Goal: Communication & Community: Ask a question

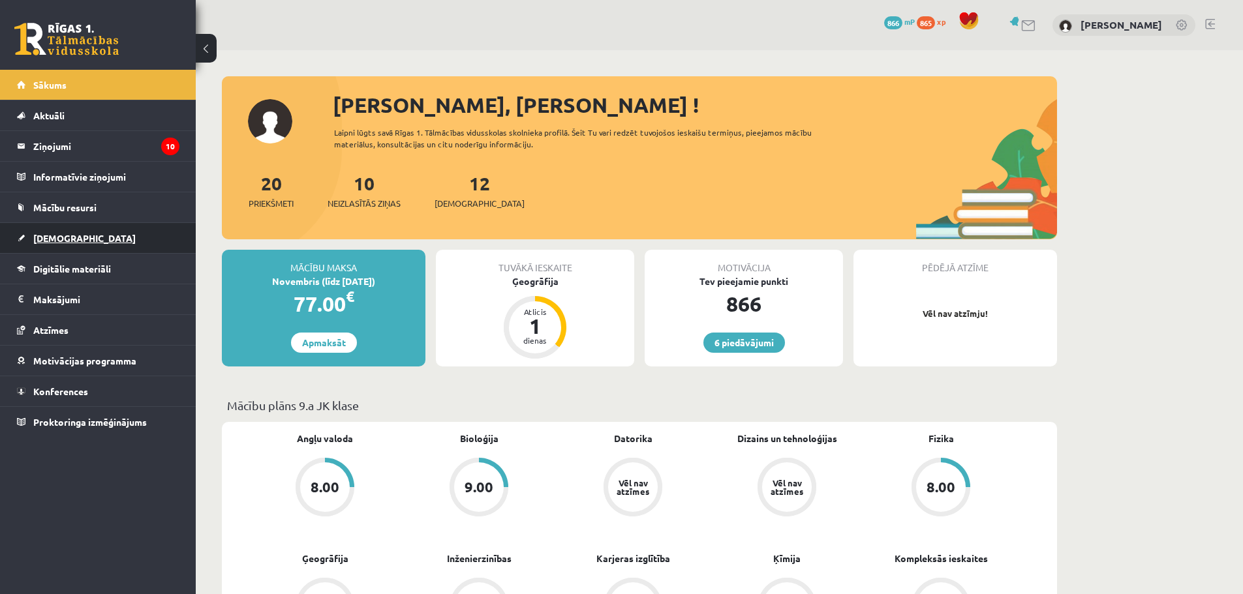
click at [104, 235] on link "[DEMOGRAPHIC_DATA]" at bounding box center [98, 238] width 162 height 30
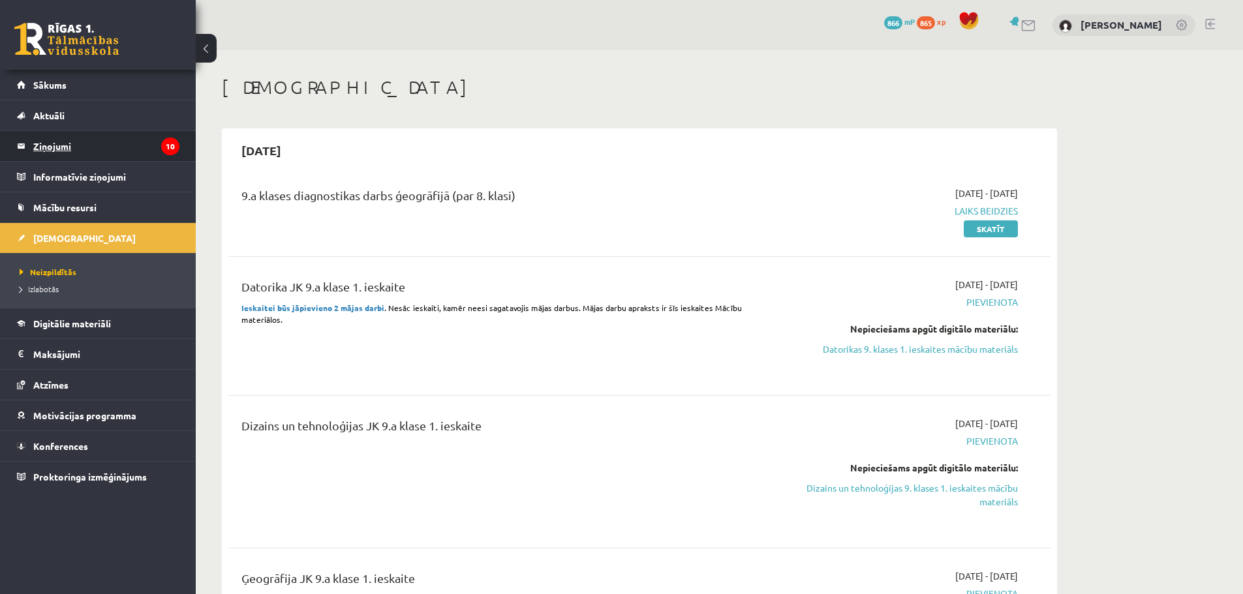
click at [77, 148] on legend "Ziņojumi 10" at bounding box center [106, 146] width 146 height 30
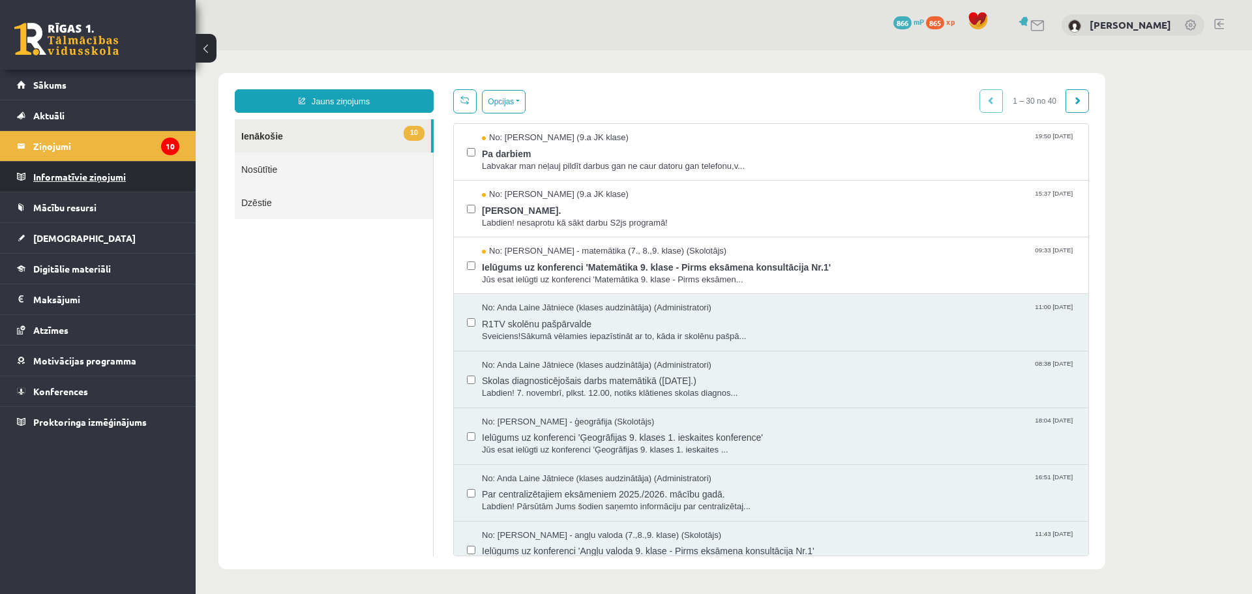
click at [89, 176] on legend "Informatīvie ziņojumi 0" at bounding box center [106, 177] width 146 height 30
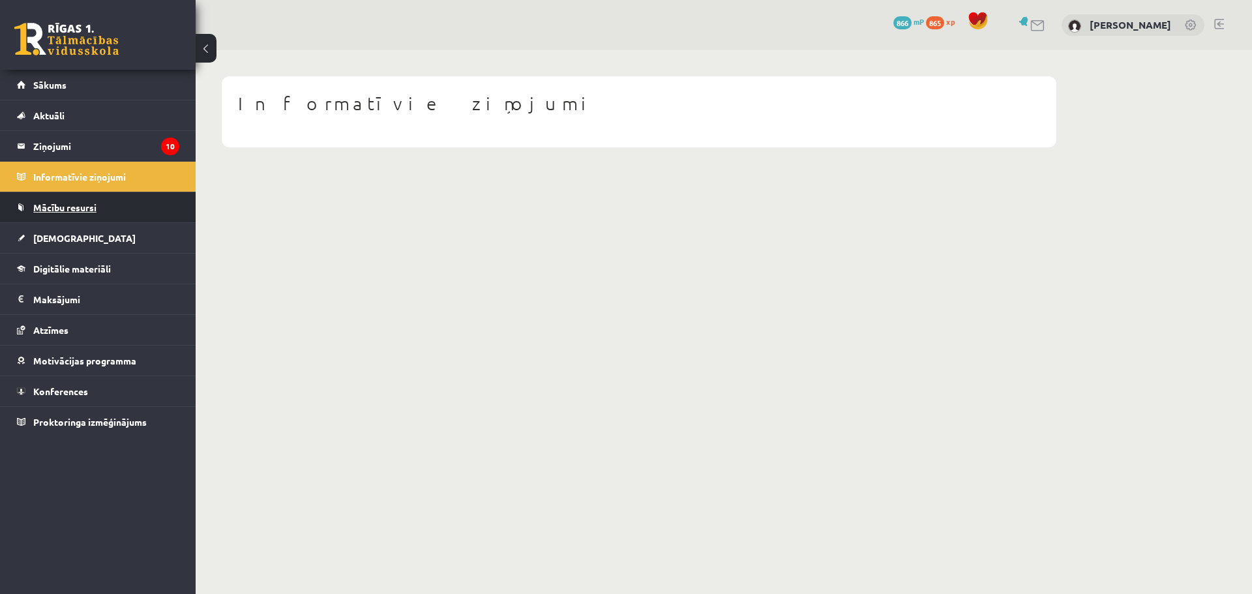
click at [69, 201] on link "Mācību resursi" at bounding box center [98, 207] width 162 height 30
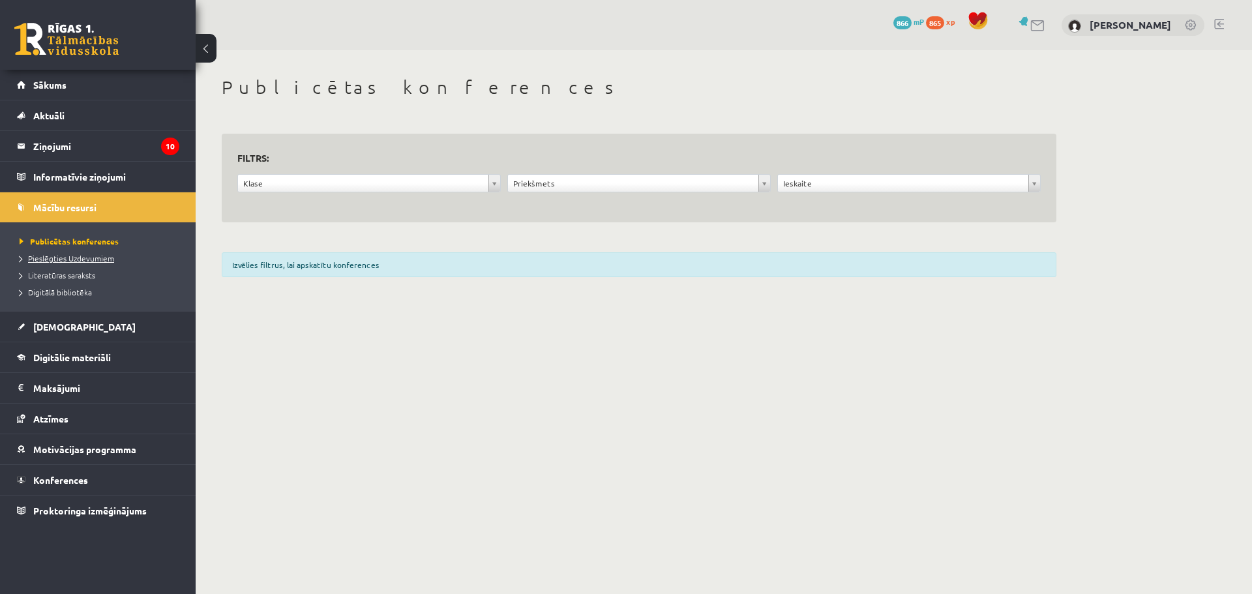
click at [61, 254] on span "Pieslēgties Uzdevumiem" at bounding box center [67, 258] width 95 height 10
click at [91, 321] on link "[DEMOGRAPHIC_DATA]" at bounding box center [98, 327] width 162 height 30
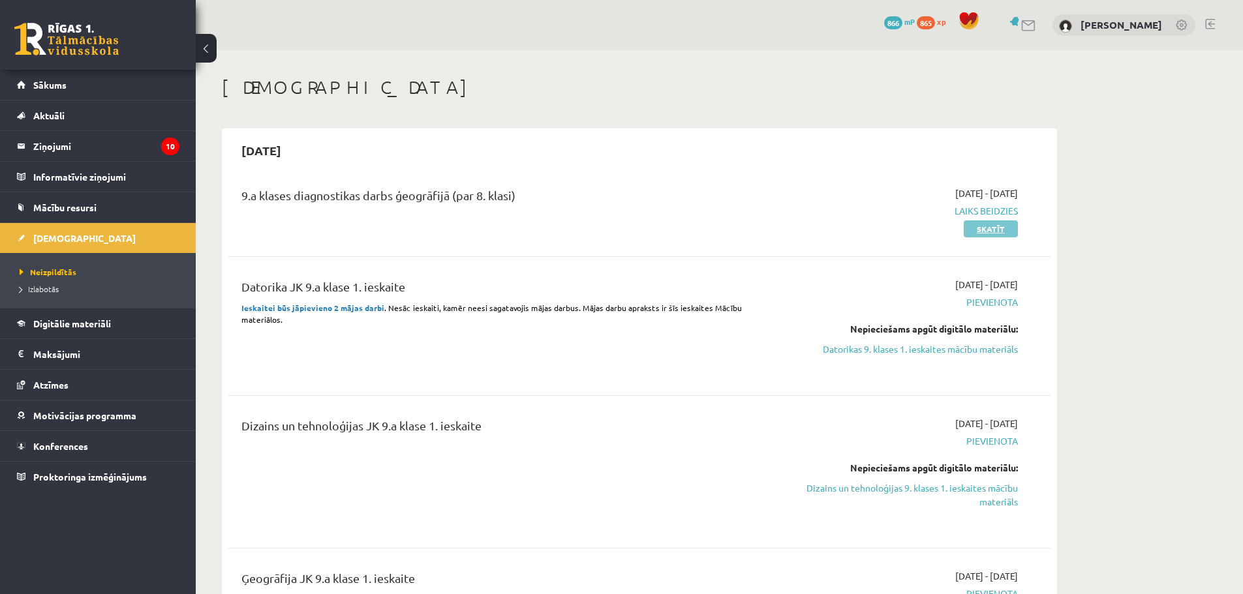
click at [981, 231] on link "Skatīt" at bounding box center [990, 228] width 54 height 17
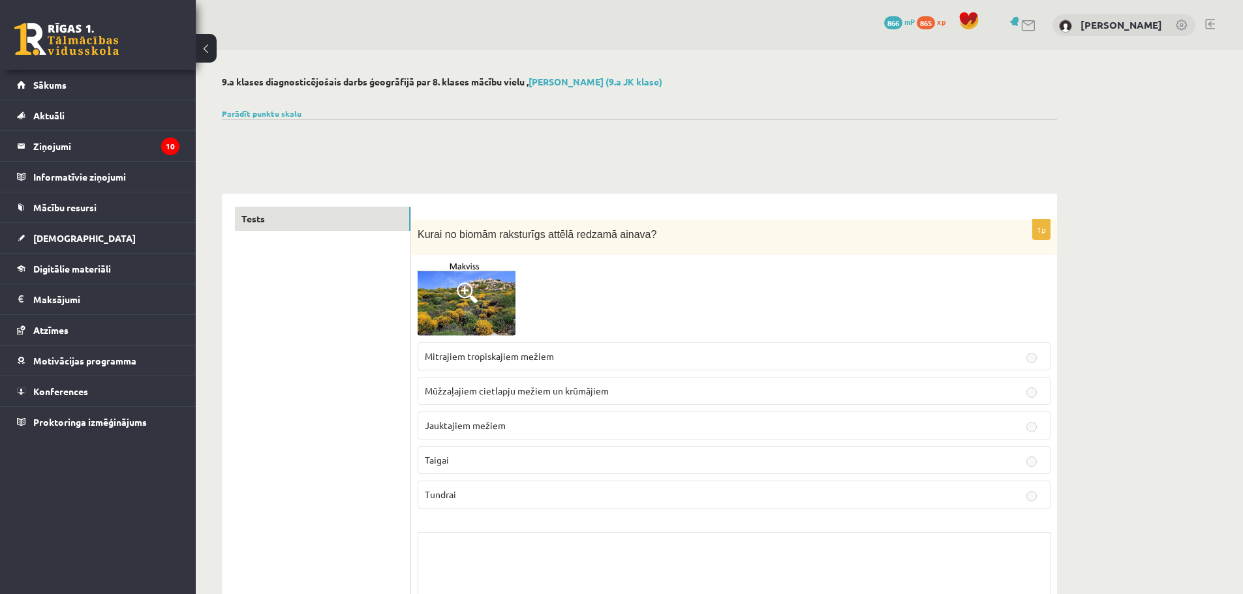
drag, startPoint x: 356, startPoint y: 221, endPoint x: 365, endPoint y: -28, distance: 249.3
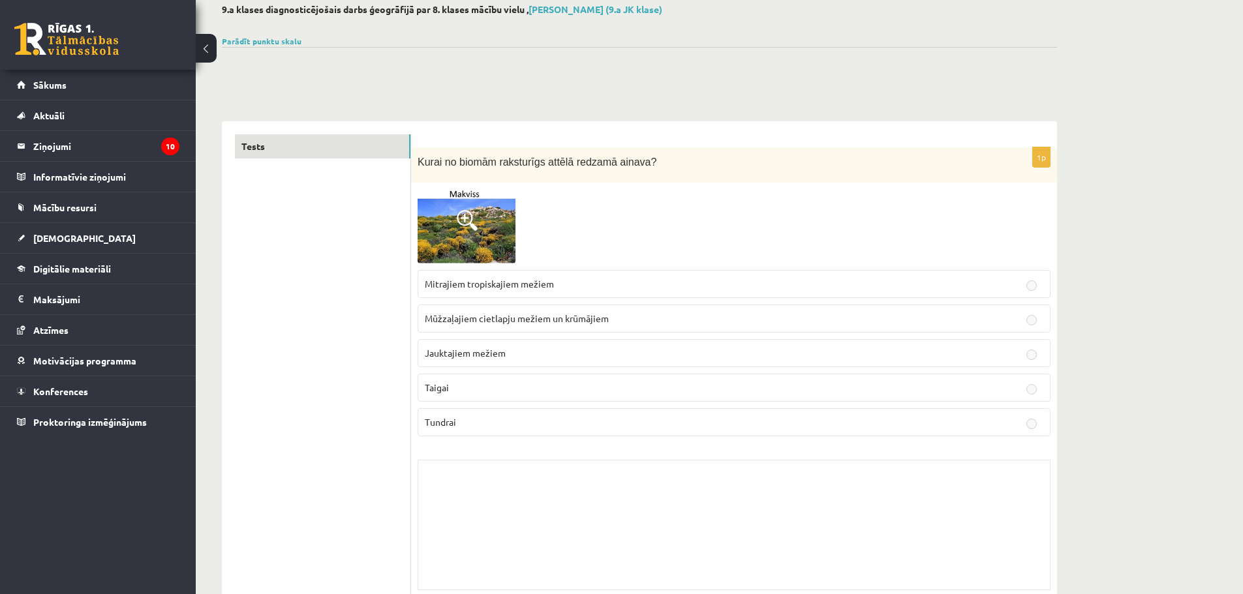
scroll to position [65, 0]
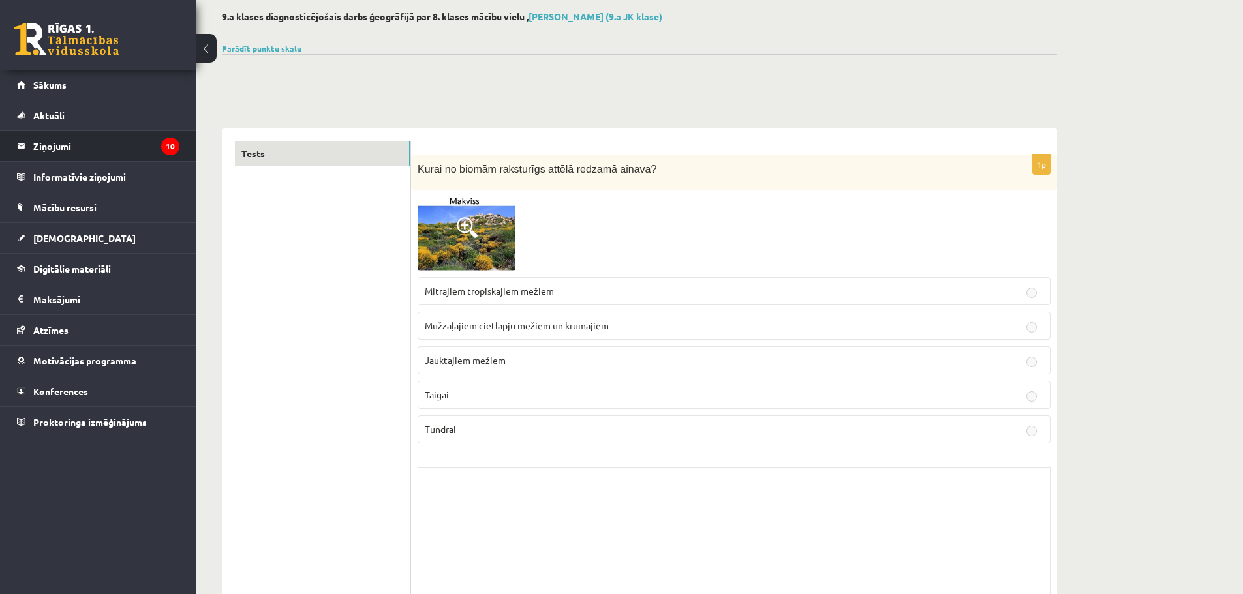
click at [145, 142] on legend "Ziņojumi 10" at bounding box center [106, 146] width 146 height 30
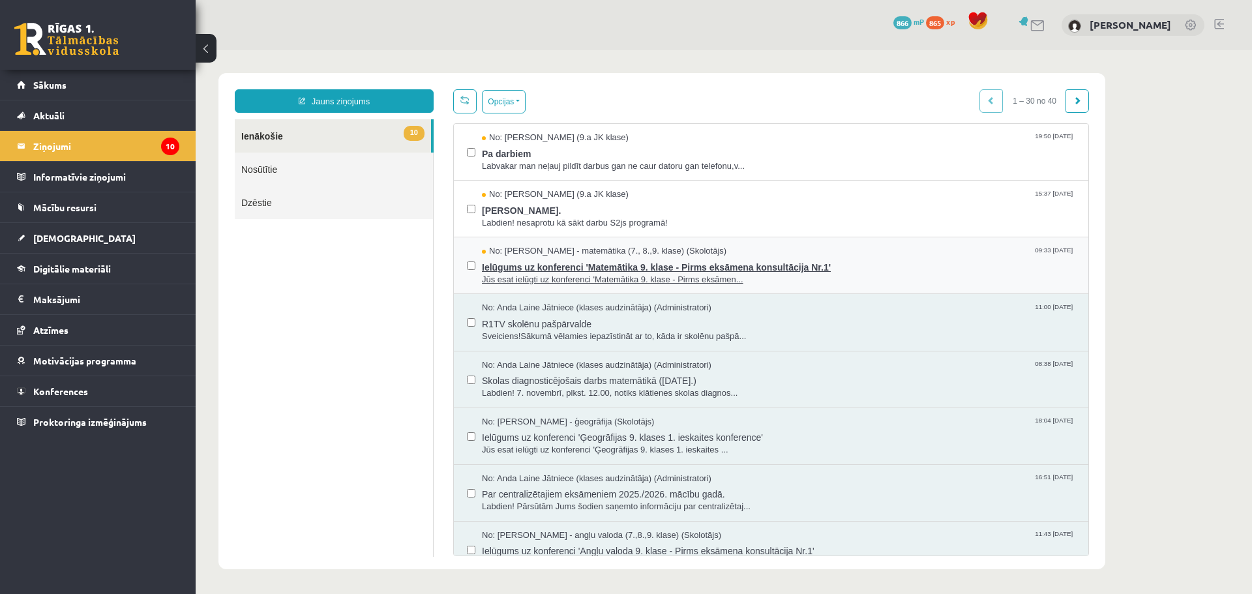
click at [710, 276] on span "Jūs esat ielūgti uz konferenci 'Matemātika 9. klase - Pirms eksāmen..." at bounding box center [779, 280] width 594 height 12
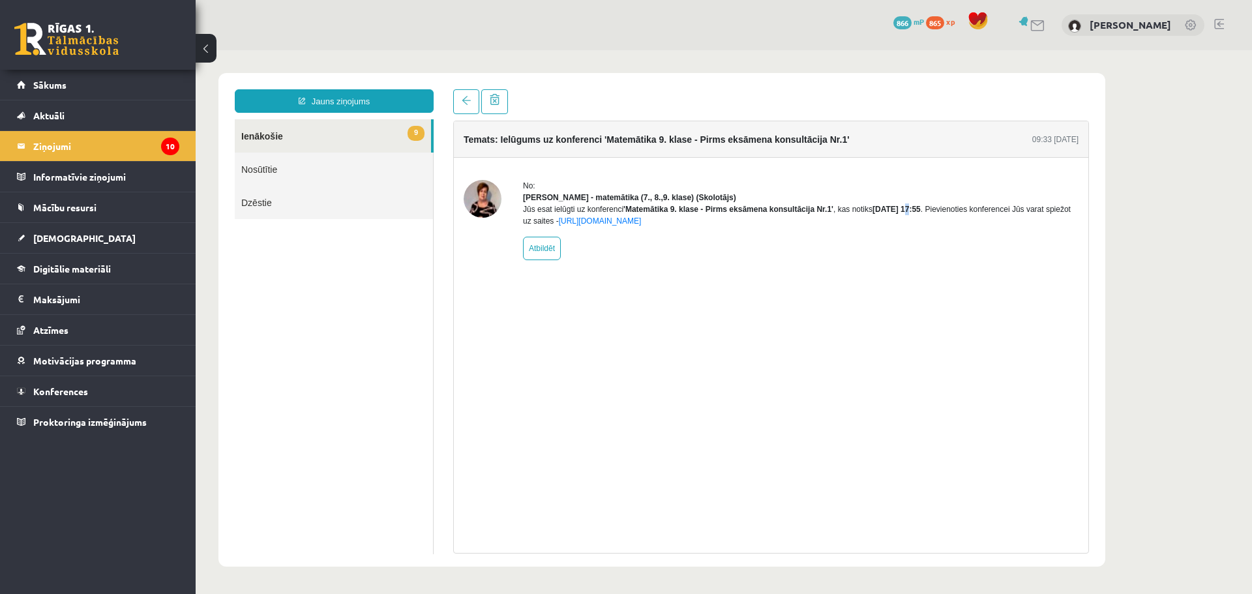
click at [909, 214] on b "2025-10-15 17:55" at bounding box center [897, 209] width 48 height 9
click at [892, 260] on div "No: Irēna Roze - matemātika (7., 8.,9. klase) (Skolotājs) Jūs esat ielūgti uz k…" at bounding box center [801, 220] width 556 height 80
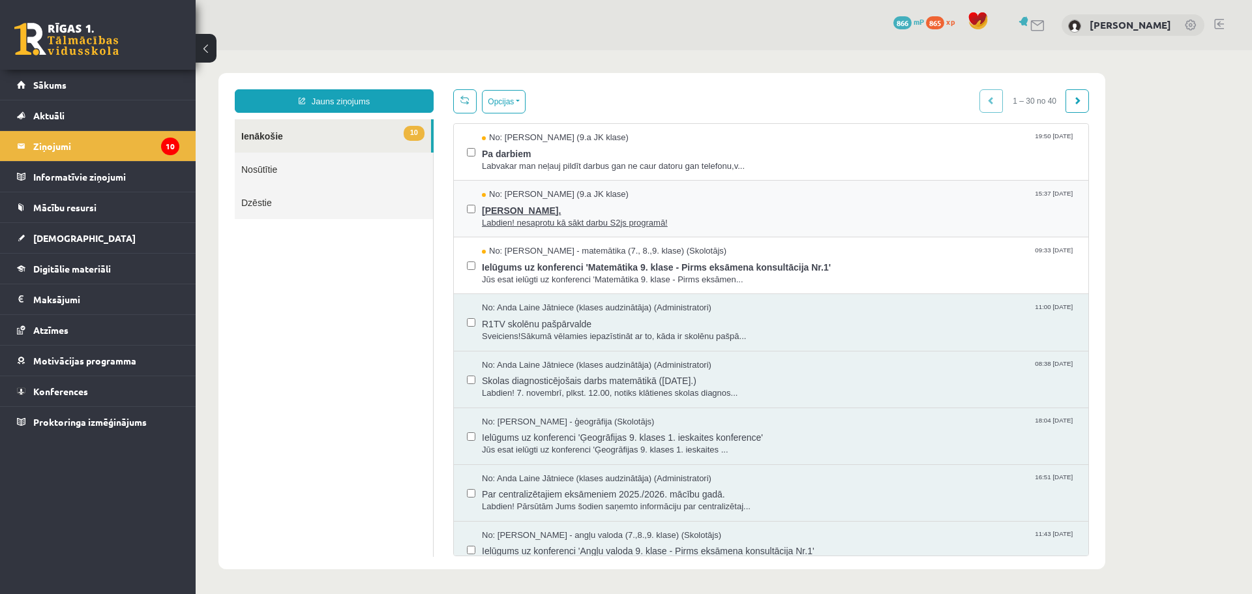
click at [756, 214] on span "[PERSON_NAME]." at bounding box center [779, 209] width 594 height 16
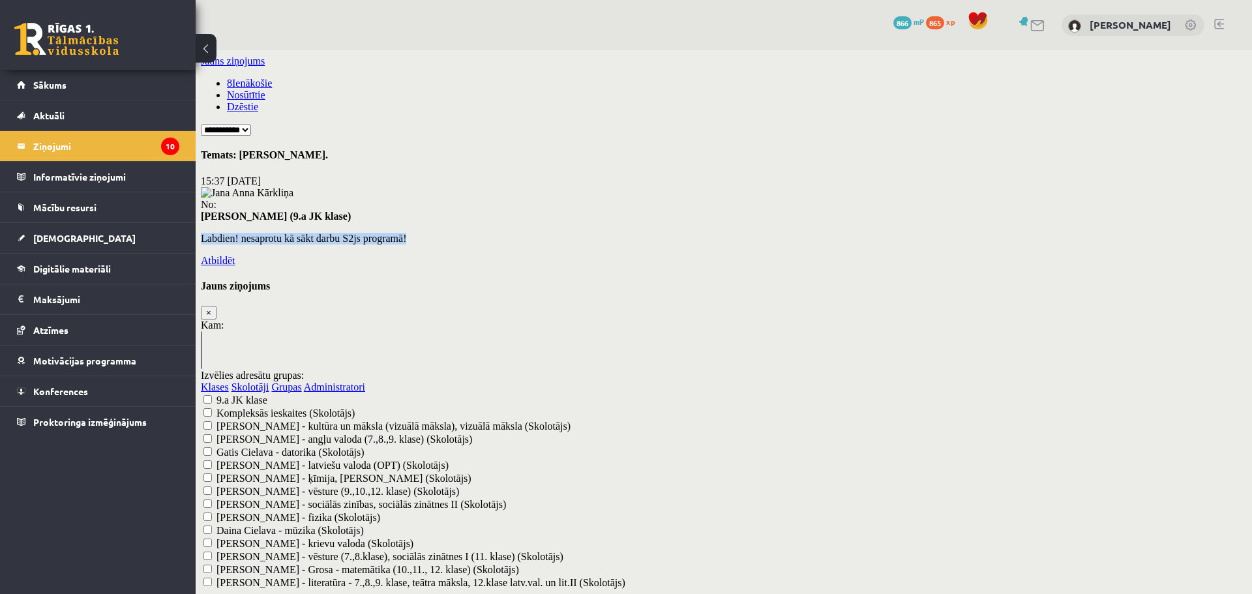
drag, startPoint x: 755, startPoint y: 213, endPoint x: 702, endPoint y: 242, distance: 60.1
click at [702, 234] on div "No: Jana Anna Kārkliņa (9.a JK klase) Labdien! nesaprotu kā sākt darbu S2js pro…" at bounding box center [724, 227] width 1046 height 80
click at [729, 229] on div "No: Jana Anna Kārkliņa (9.a JK klase) Labdien! nesaprotu kā sākt darbu S2js pro…" at bounding box center [724, 227] width 1046 height 80
click at [857, 187] on div "No: Jana Anna Kārkliņa (9.a JK klase) Labdien! nesaprotu kā sākt darbu S2js pro…" at bounding box center [724, 227] width 1046 height 80
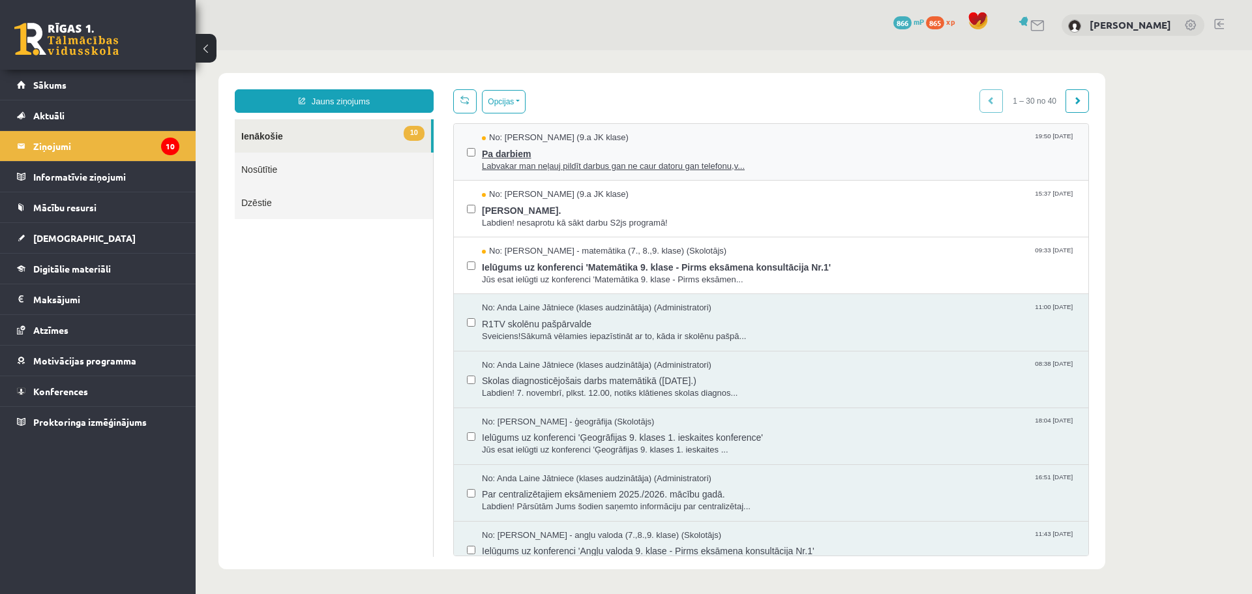
click at [875, 155] on span "Pa darbiem" at bounding box center [779, 152] width 594 height 16
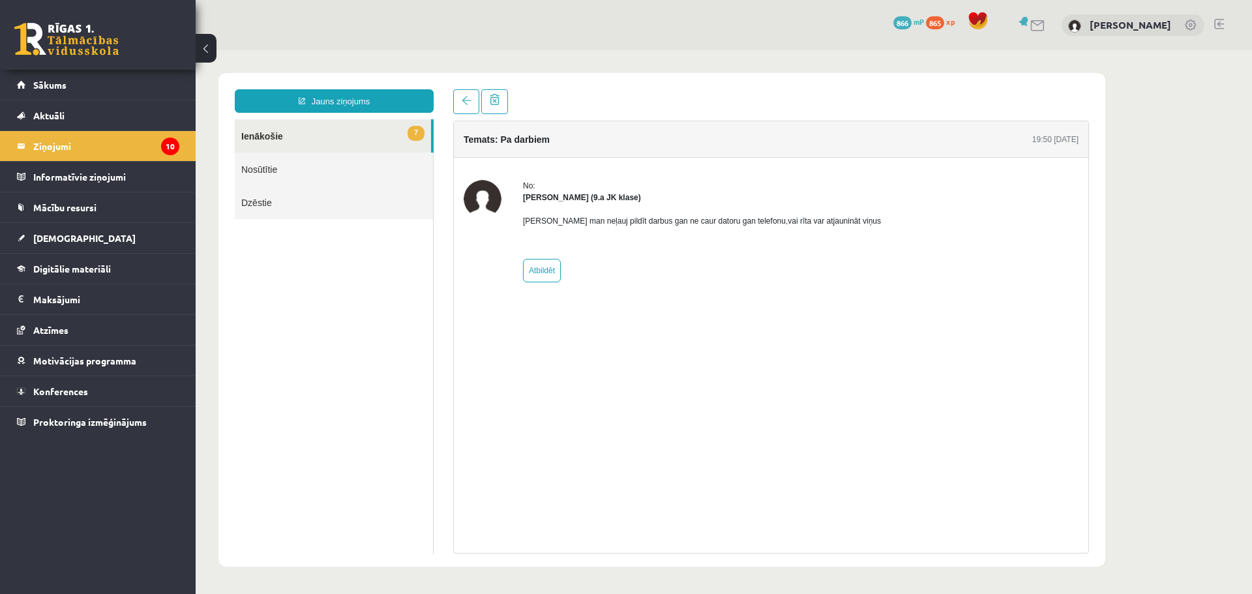
click at [903, 121] on div "Temats: Pa darbiem 19:50 14/10/2025" at bounding box center [771, 139] width 635 height 37
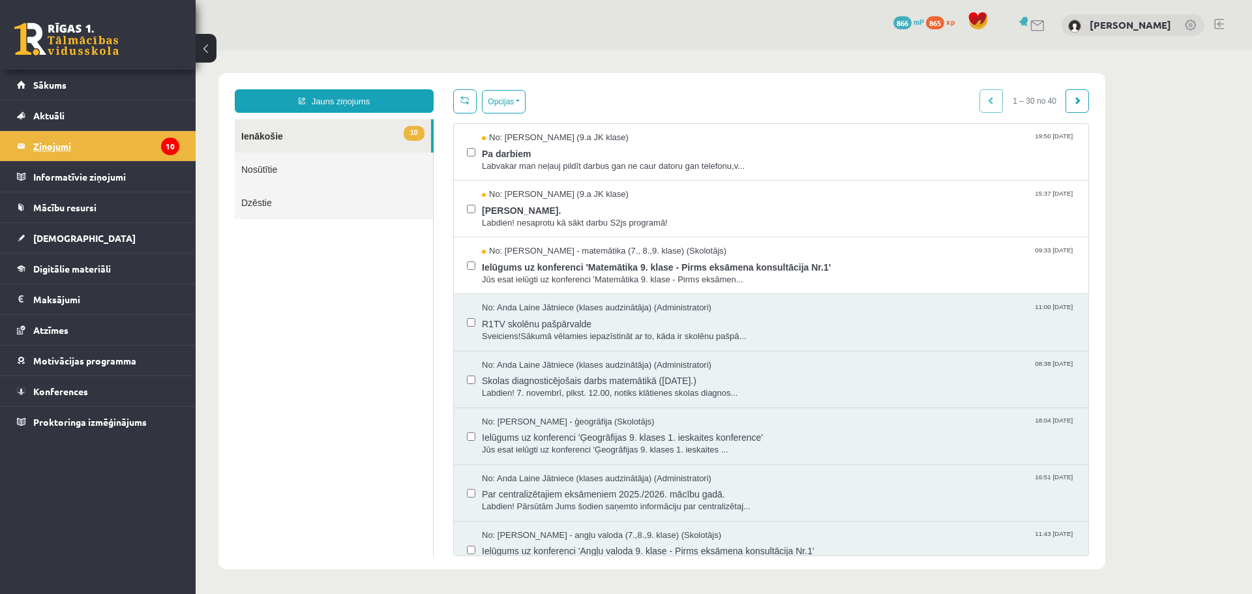
click at [136, 145] on legend "Ziņojumi 10" at bounding box center [106, 146] width 146 height 30
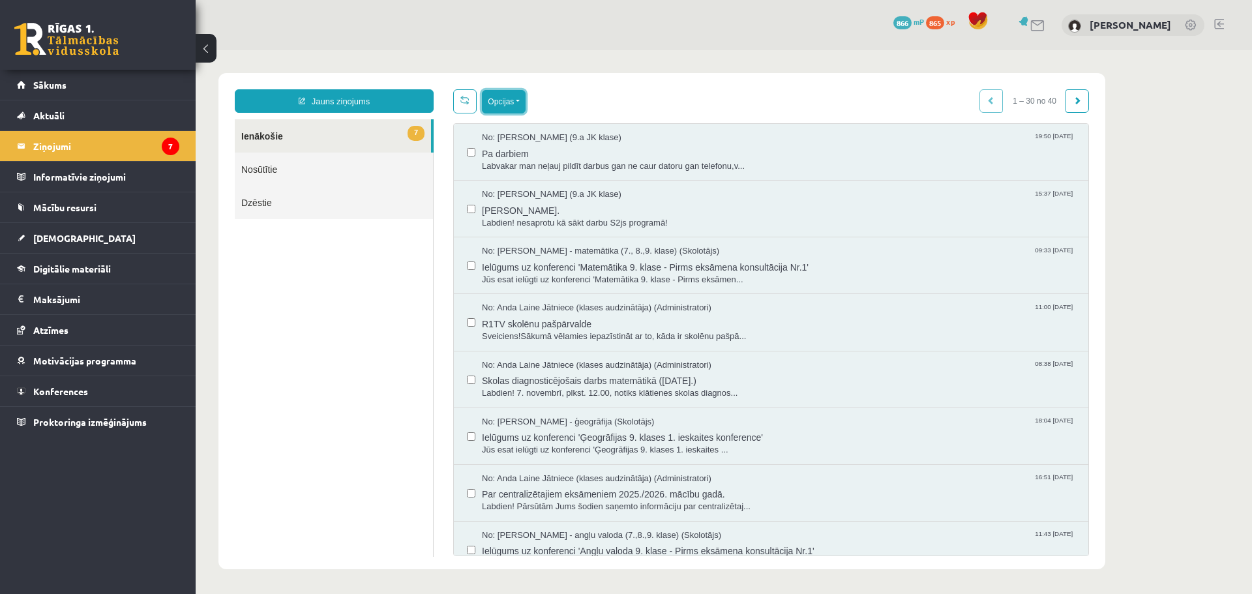
click at [517, 98] on button "Opcijas" at bounding box center [504, 101] width 44 height 23
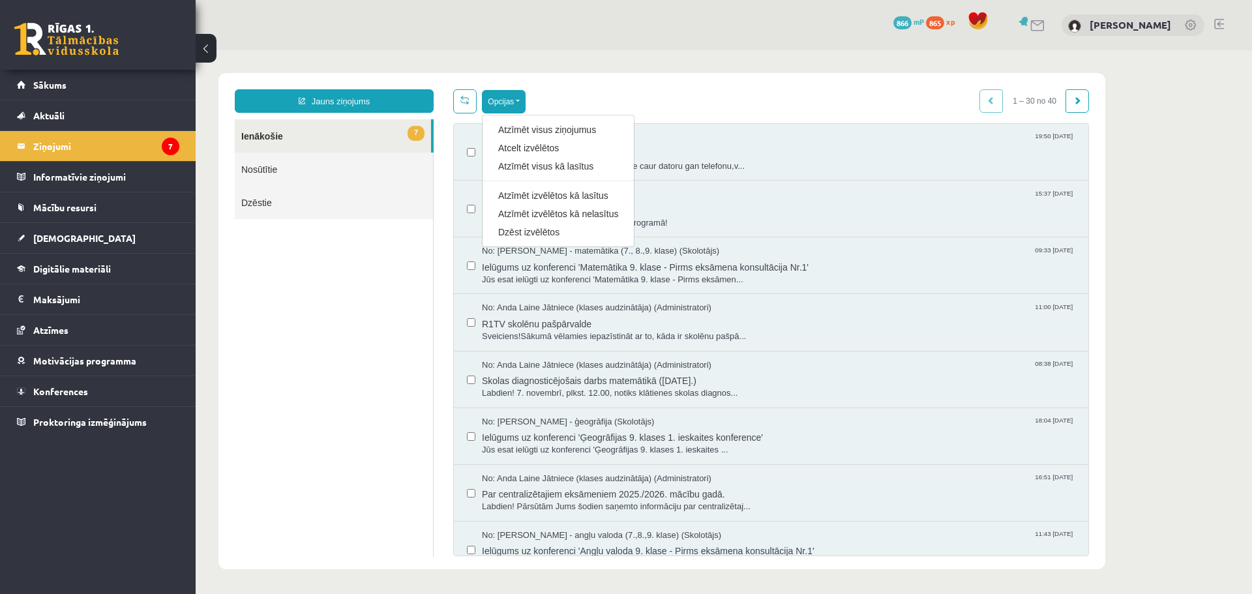
click at [466, 150] on div "No: Paula Grienvalde (9.a JK klase) 19:50 14/10/2025 Pa darbiem Labvakar man ne…" at bounding box center [771, 152] width 635 height 57
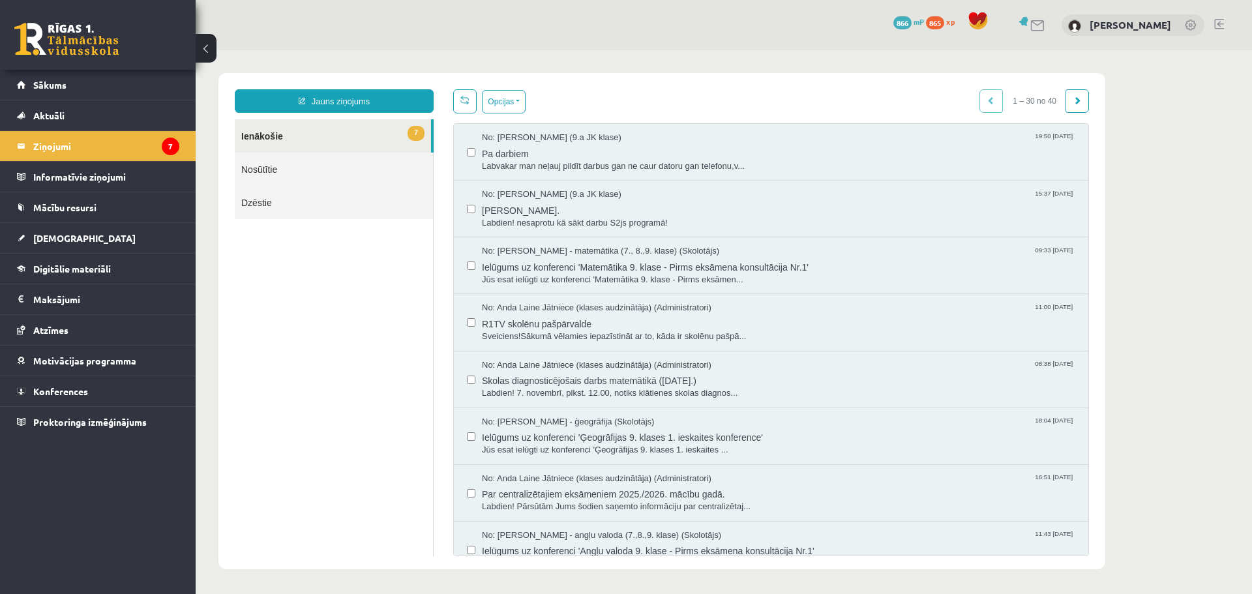
click at [466, 322] on div "No: Anda Laine Jātniece (klases audzinātāja) (Administratori) 11:00 08/10/2025 …" at bounding box center [771, 322] width 635 height 57
click at [477, 320] on div "No: Anda Laine Jātniece (klases audzinātāja) (Administratori) 11:00 08/10/2025 …" at bounding box center [771, 322] width 609 height 40
click at [474, 320] on div "No: Anda Laine Jātniece (klases audzinātāja) (Administratori) 11:00 08/10/2025 …" at bounding box center [771, 322] width 609 height 40
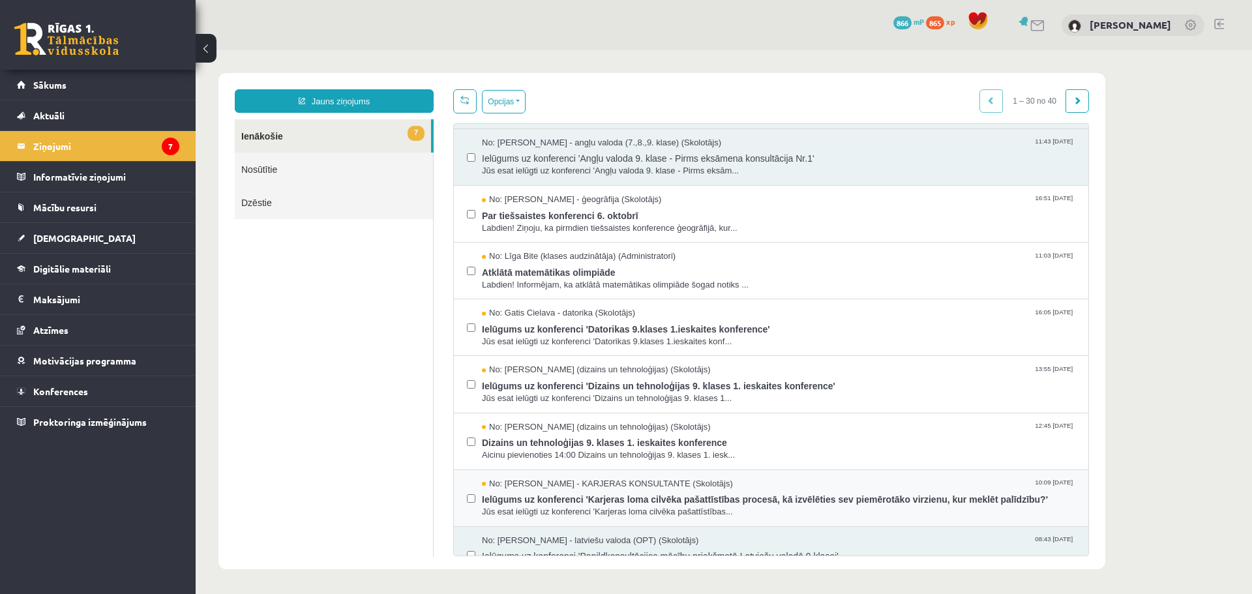
scroll to position [391, 0]
click at [524, 224] on span "Labdien! Ziņoju, ka pirmdien tiešsaistes konference ģeogrāfijā, kur..." at bounding box center [779, 230] width 594 height 12
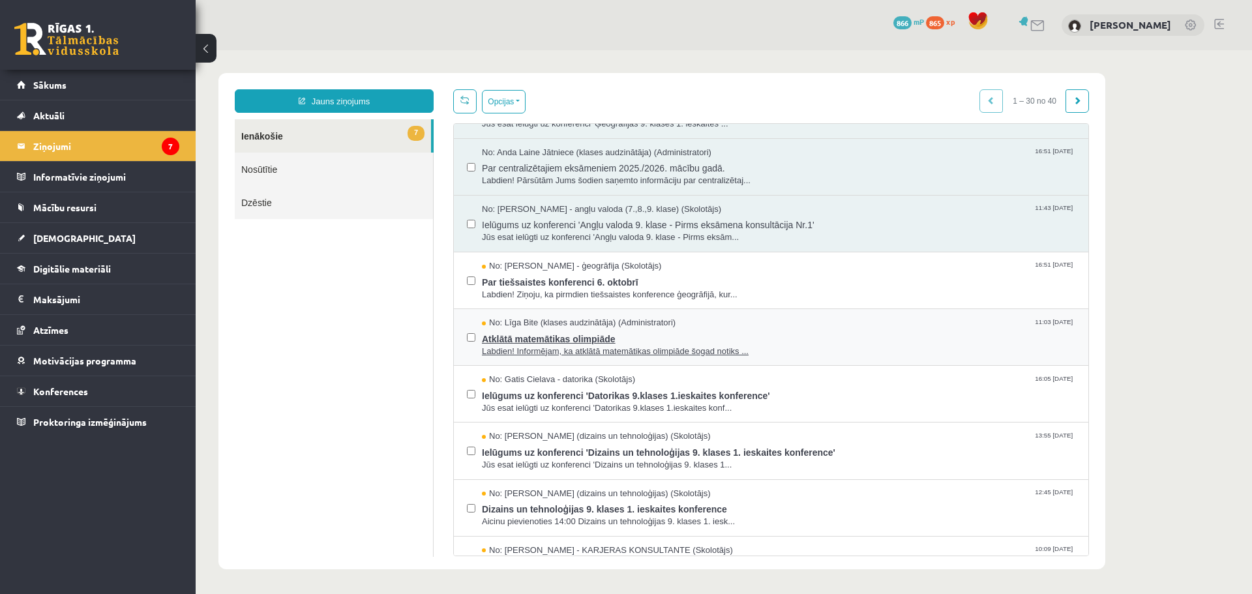
scroll to position [0, 0]
click at [547, 337] on span "Atklātā matemātikas olimpiāde" at bounding box center [779, 337] width 594 height 16
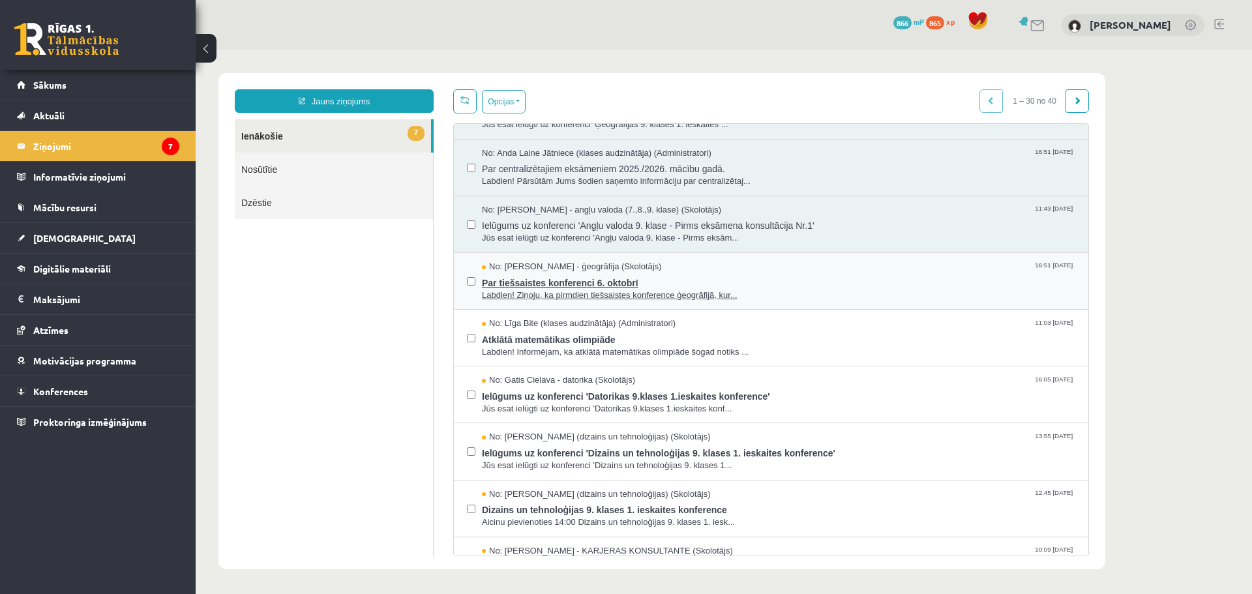
scroll to position [326, 0]
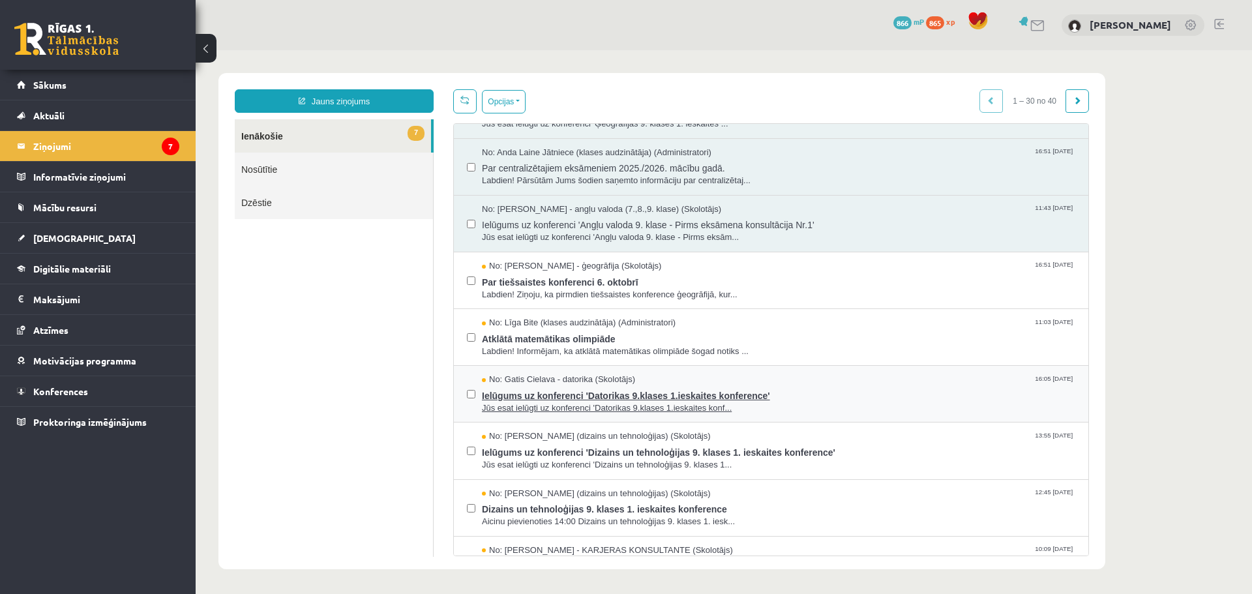
click at [538, 376] on span "No: Gatis Cielava - datorika (Skolotājs)" at bounding box center [558, 380] width 153 height 12
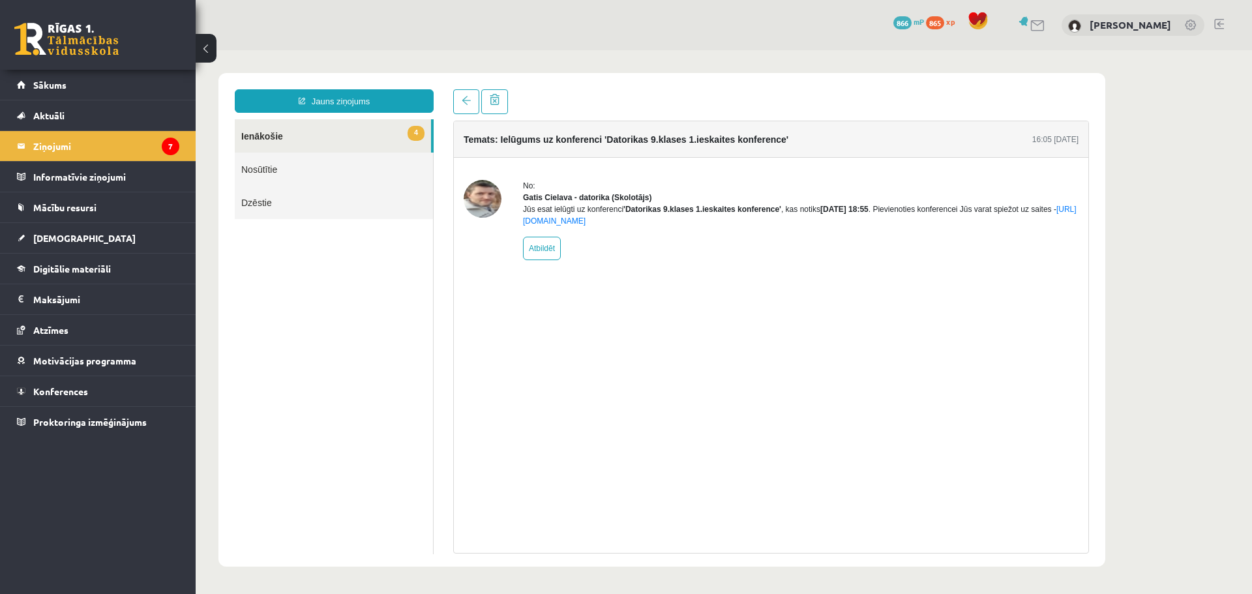
drag, startPoint x: 537, startPoint y: 327, endPoint x: 547, endPoint y: 318, distance: 13.8
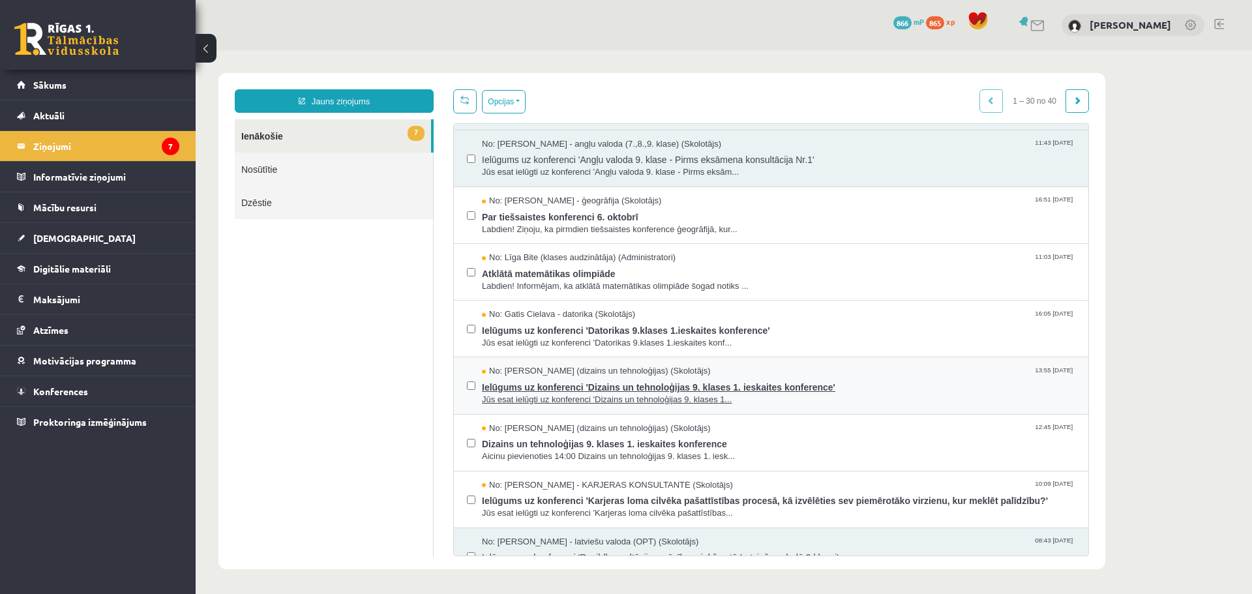
click at [550, 378] on span "Ielūgums uz konferenci 'Dizains un tehnoloģijas 9. klases 1. ieskaites konferen…" at bounding box center [779, 386] width 594 height 16
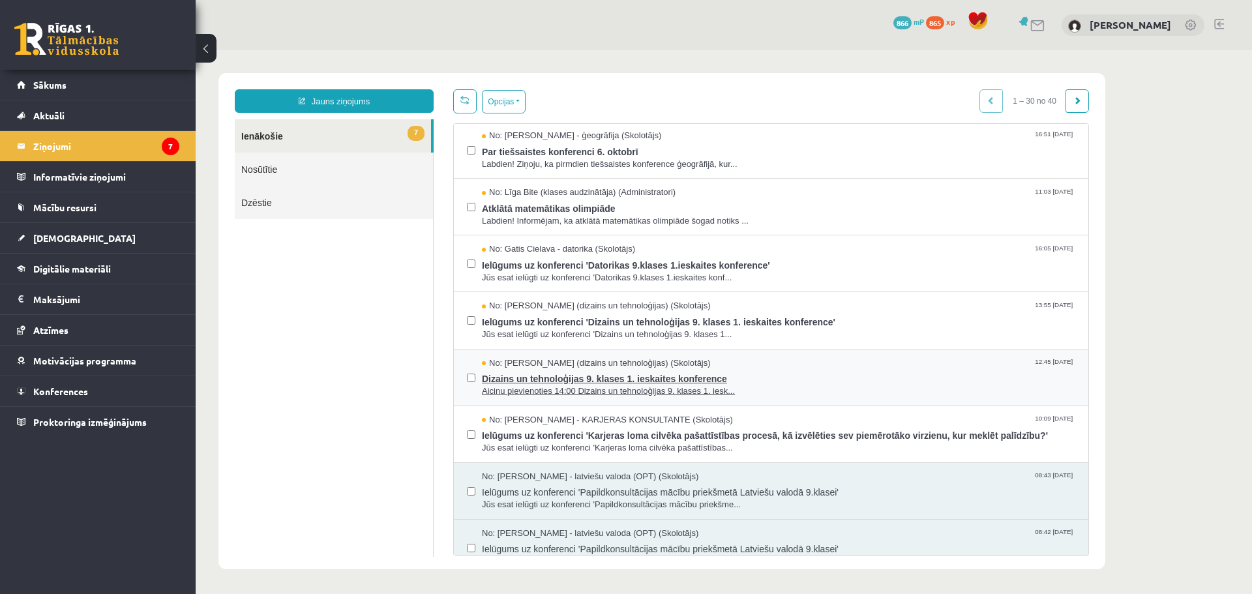
click at [537, 369] on span "Dizains un tehnoloģijas 9. klases 1. ieskaites konference" at bounding box center [779, 377] width 594 height 16
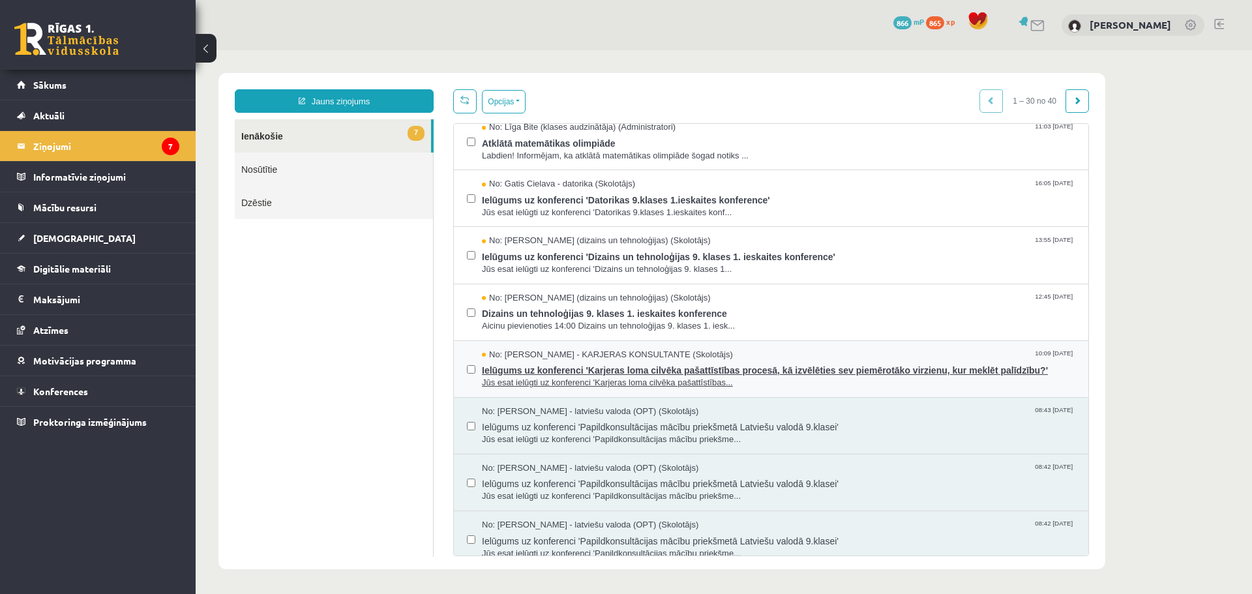
click at [540, 355] on span "No: [PERSON_NAME] - KARJERAS KONSULTANTE (Skolotājs)" at bounding box center [607, 355] width 251 height 12
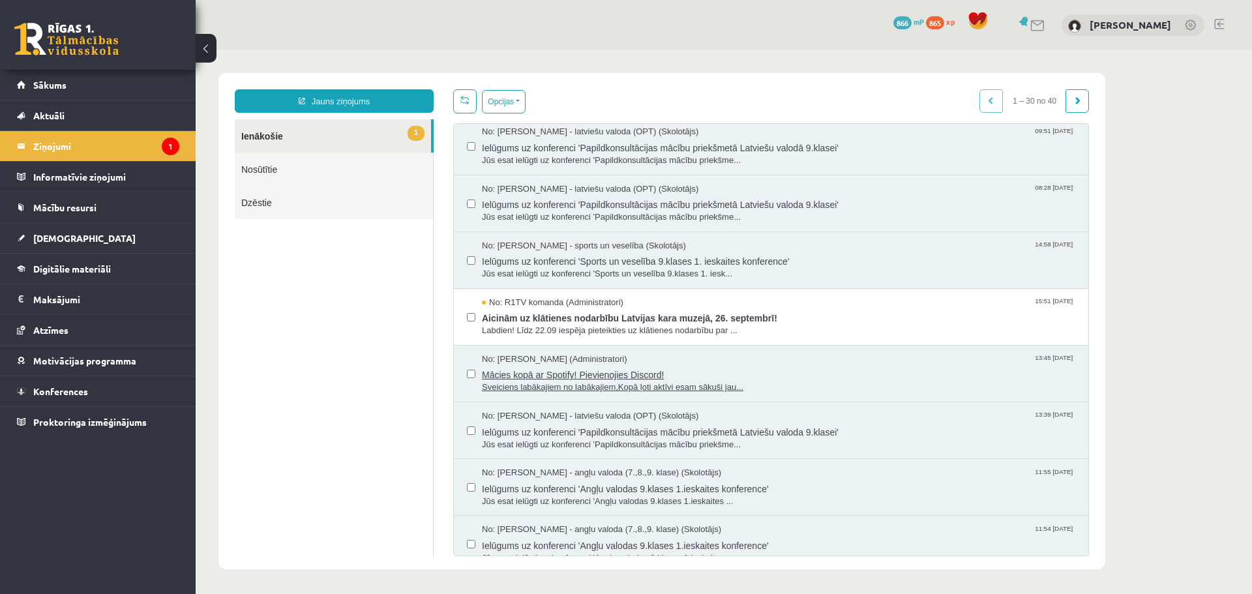
scroll to position [1174, 0]
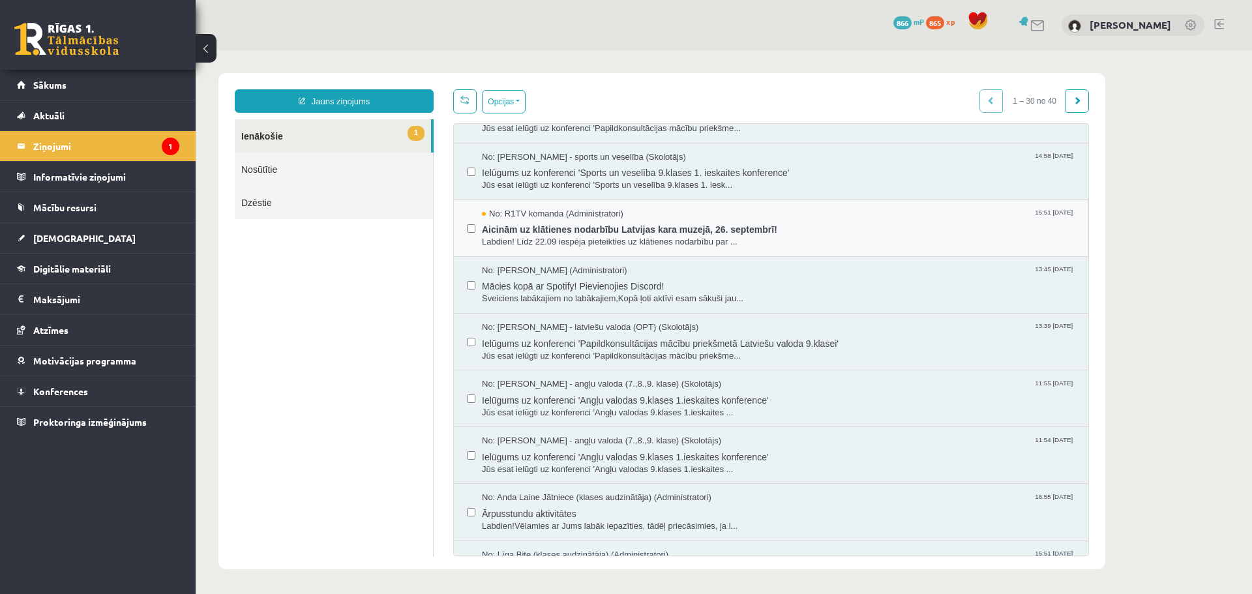
click at [570, 248] on div "No: R1TV komanda (Administratori) 15:51 16/09/2025 Aicinām uz klātienes nodarbī…" at bounding box center [771, 228] width 635 height 57
click at [571, 237] on span "Labdien! Līdz 22.09 iespēja pieteikties uz klātienes nodarbību par ..." at bounding box center [779, 242] width 594 height 12
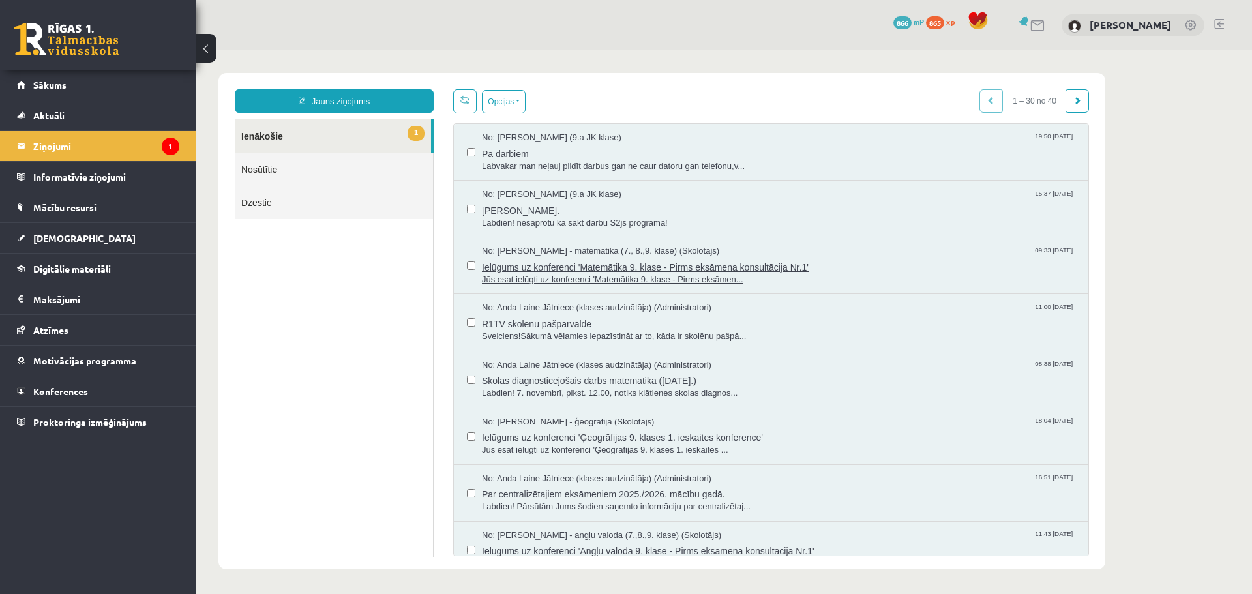
scroll to position [0, 0]
click at [516, 109] on button "Opcijas" at bounding box center [504, 101] width 44 height 23
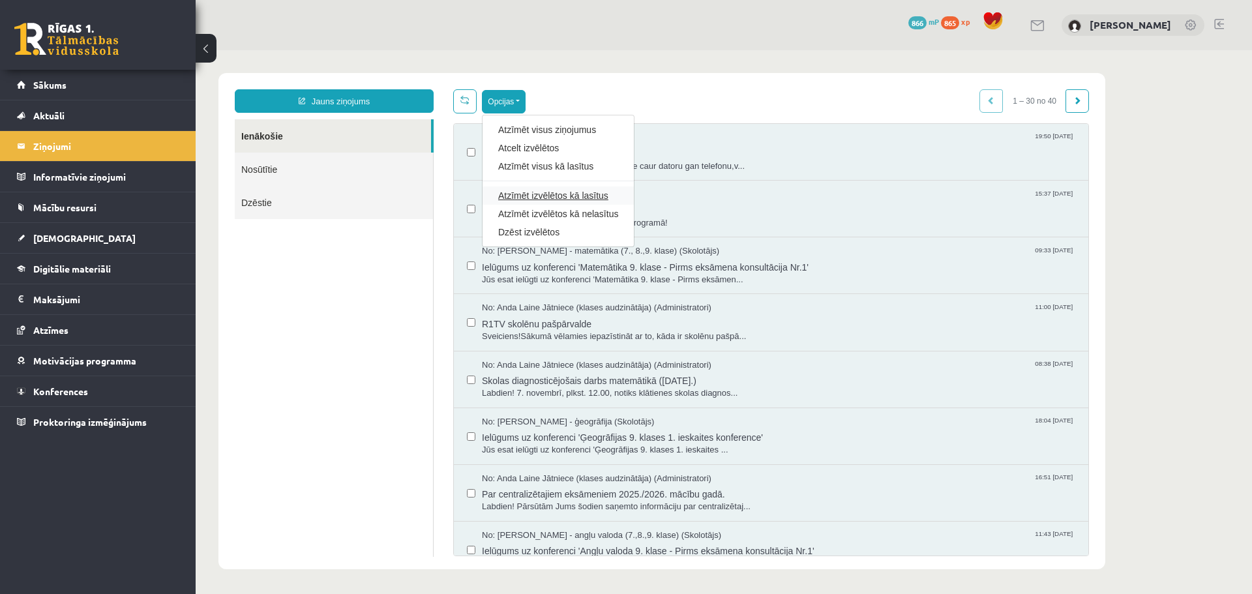
click at [513, 193] on link "Atzīmēt izvēlētos kā lasītus" at bounding box center [558, 195] width 120 height 13
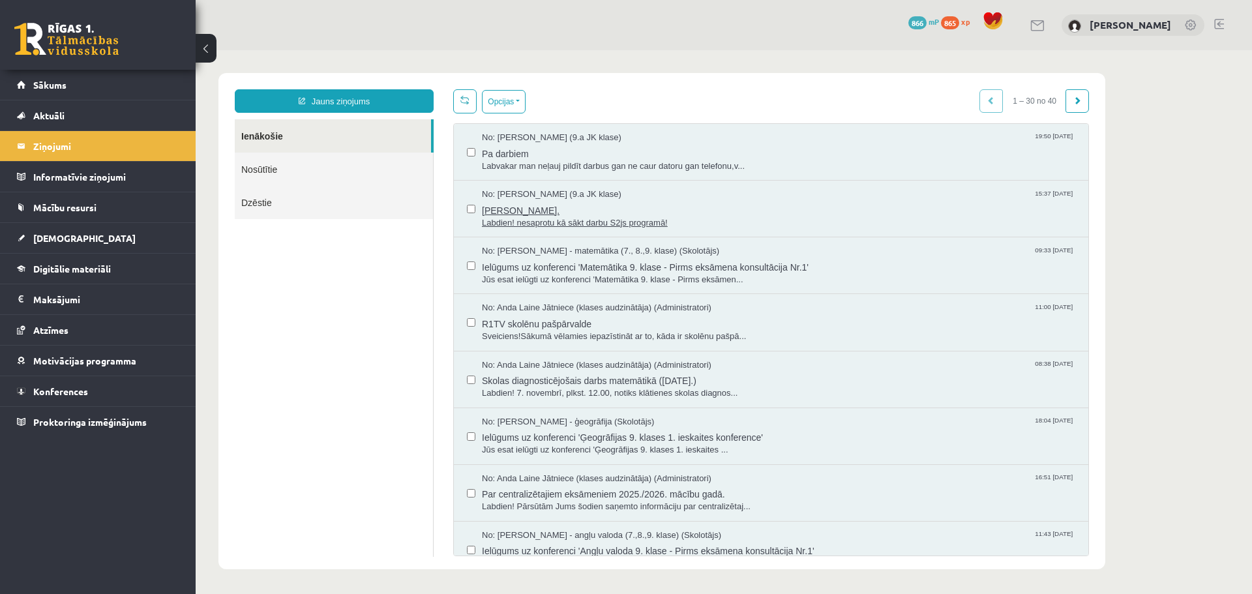
click at [513, 193] on span "No: [PERSON_NAME] (9.a JK klase)" at bounding box center [552, 194] width 140 height 12
